Goal: Find specific page/section: Find specific page/section

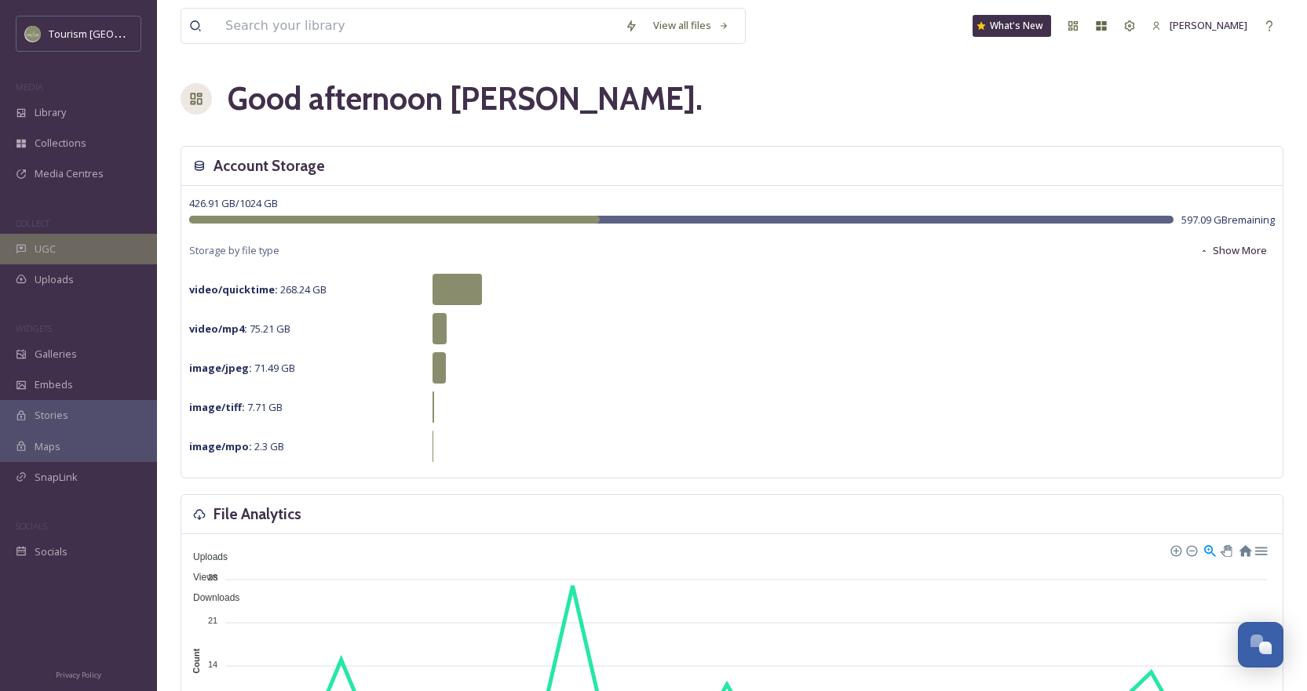
click at [59, 240] on div "UGC" at bounding box center [78, 249] width 157 height 31
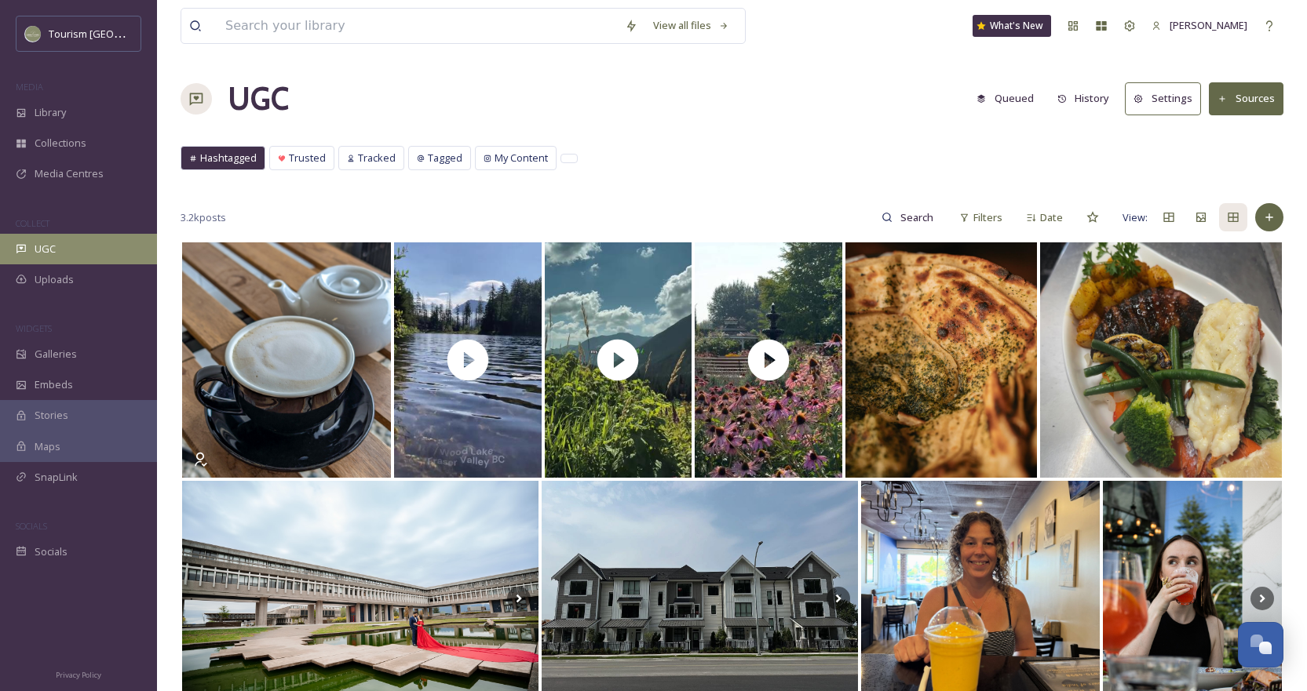
click at [70, 245] on div "UGC" at bounding box center [78, 249] width 157 height 31
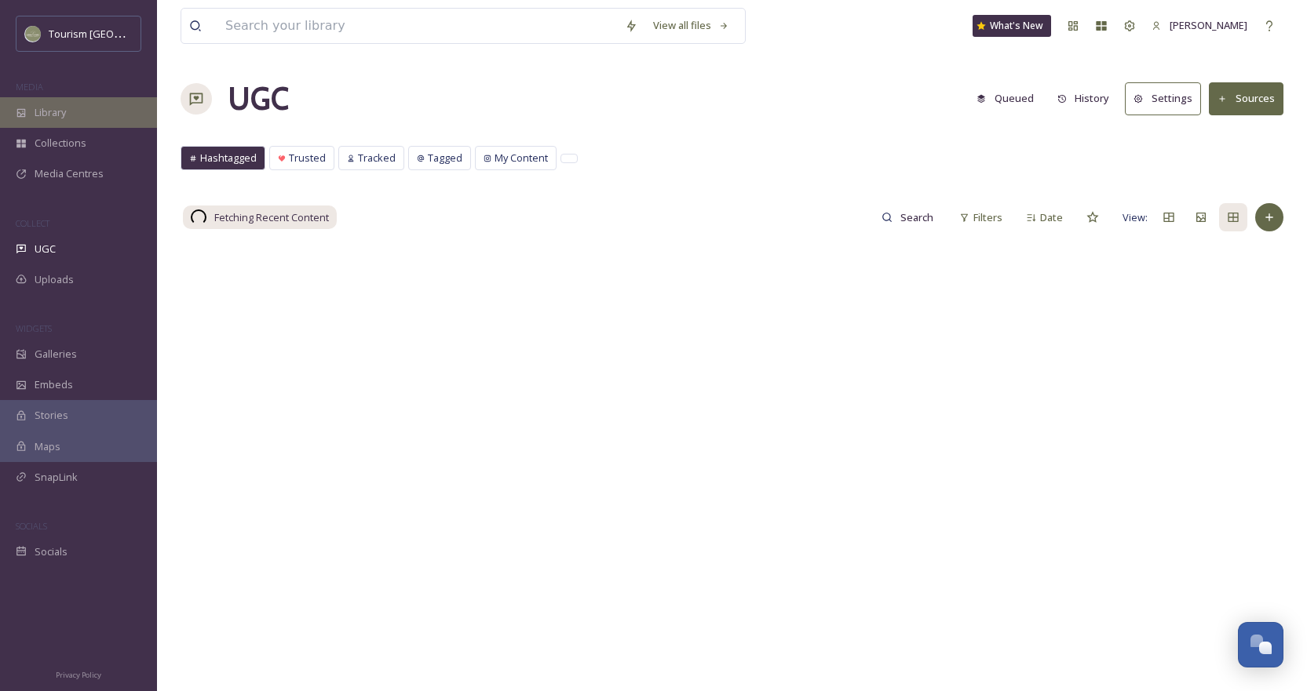
click at [82, 126] on div "Library" at bounding box center [78, 112] width 157 height 31
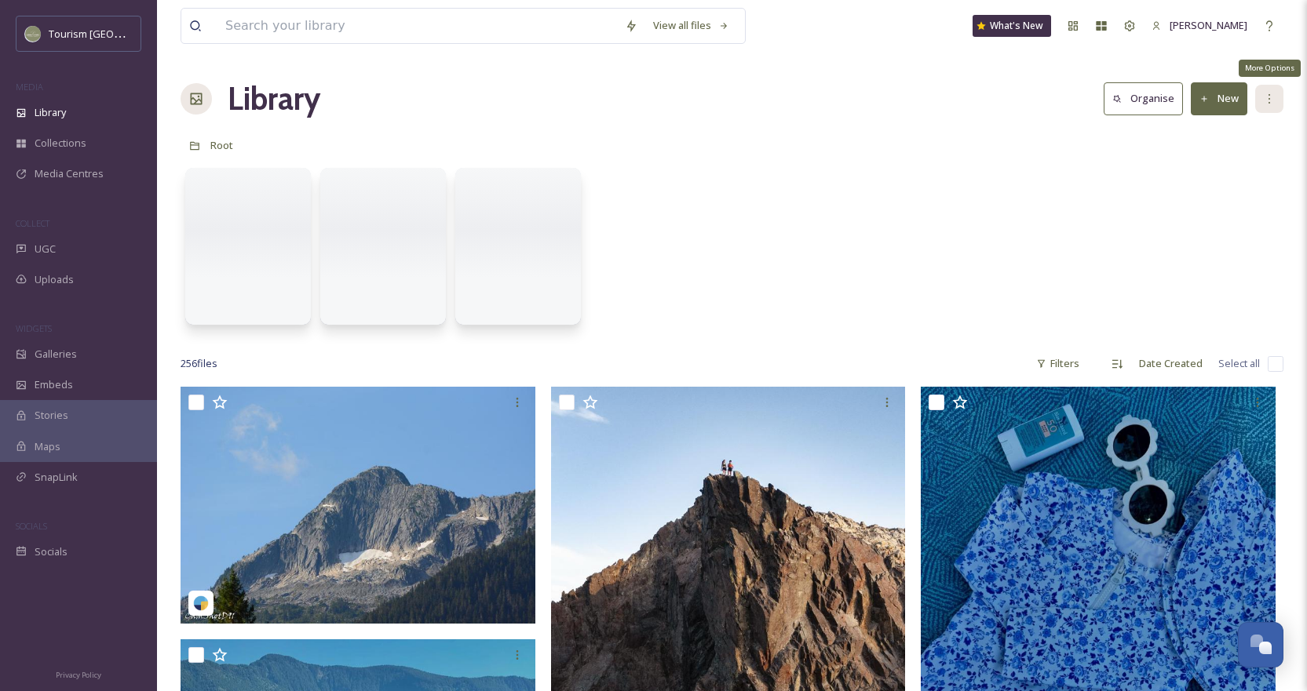
click at [1272, 104] on icon at bounding box center [1269, 99] width 13 height 13
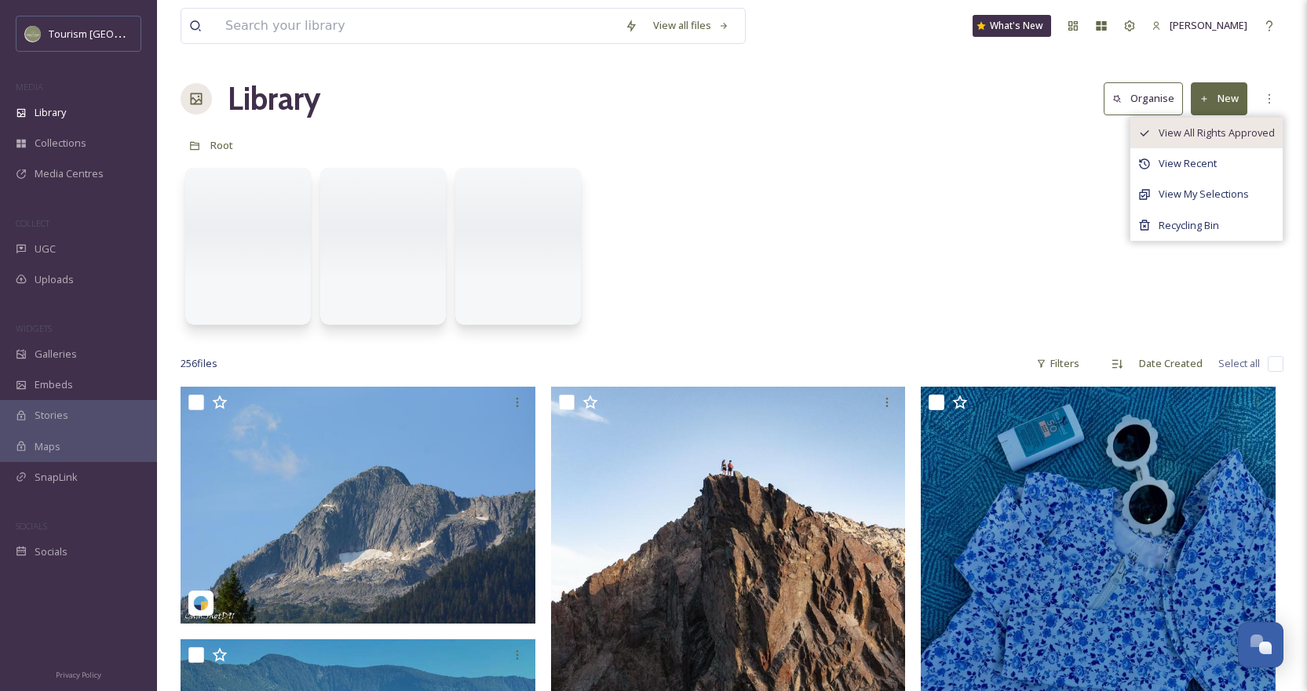
click at [1195, 140] on span "View All Rights Approved" at bounding box center [1216, 133] width 116 height 15
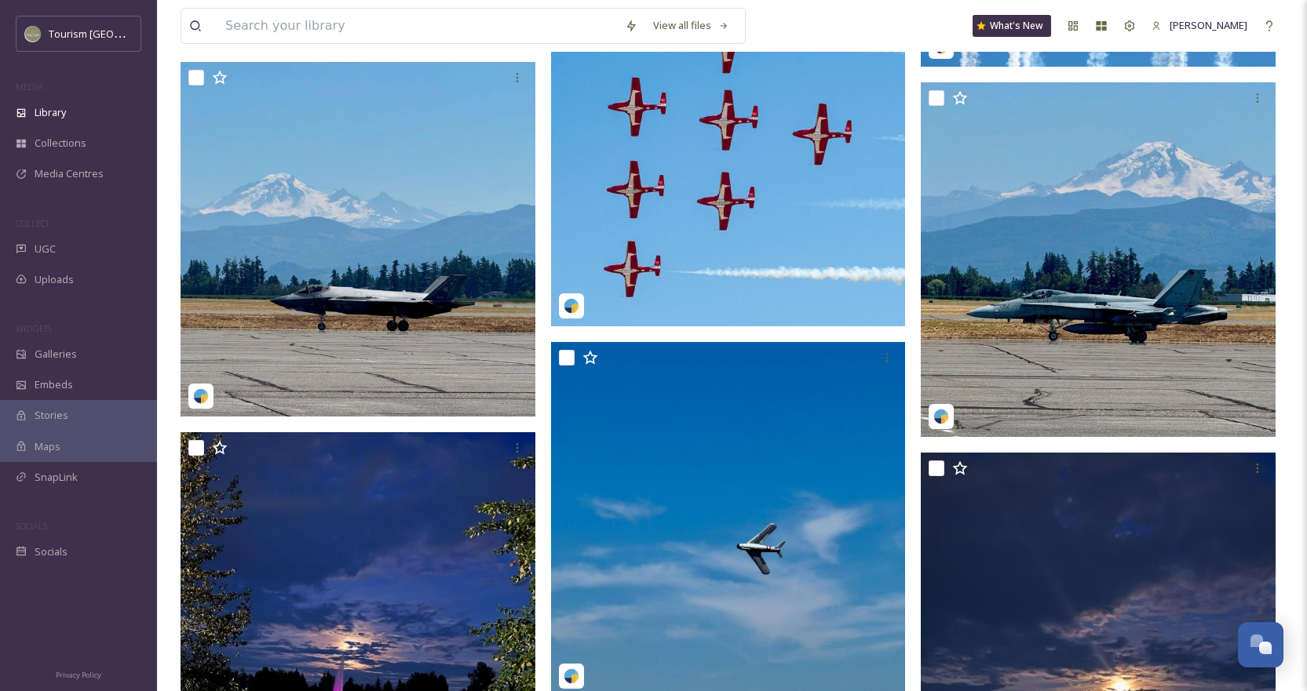
scroll to position [6667, 0]
